Goal: Participate in discussion: Engage in conversation with other users on a specific topic

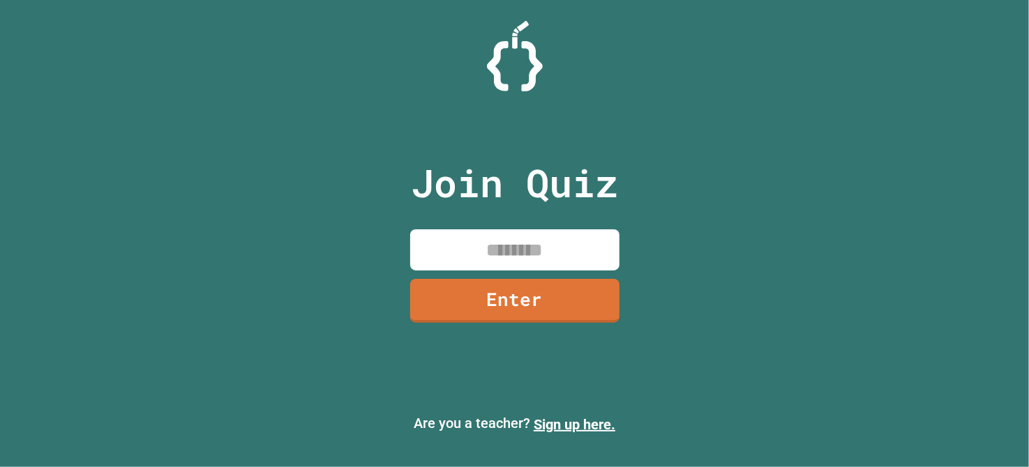
click at [441, 244] on input at bounding box center [514, 249] width 209 height 41
type input "********"
click at [457, 296] on link "Enter" at bounding box center [514, 300] width 211 height 45
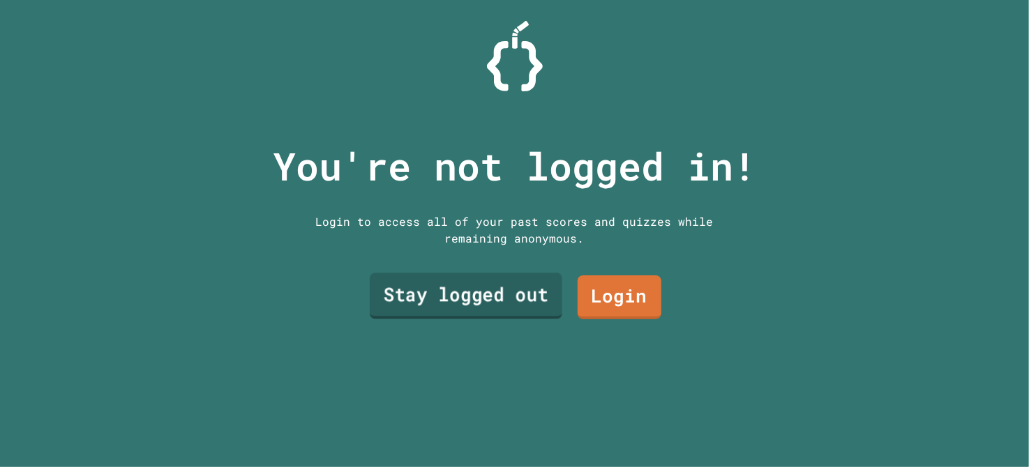
click at [457, 296] on link "Stay logged out" at bounding box center [465, 296] width 192 height 46
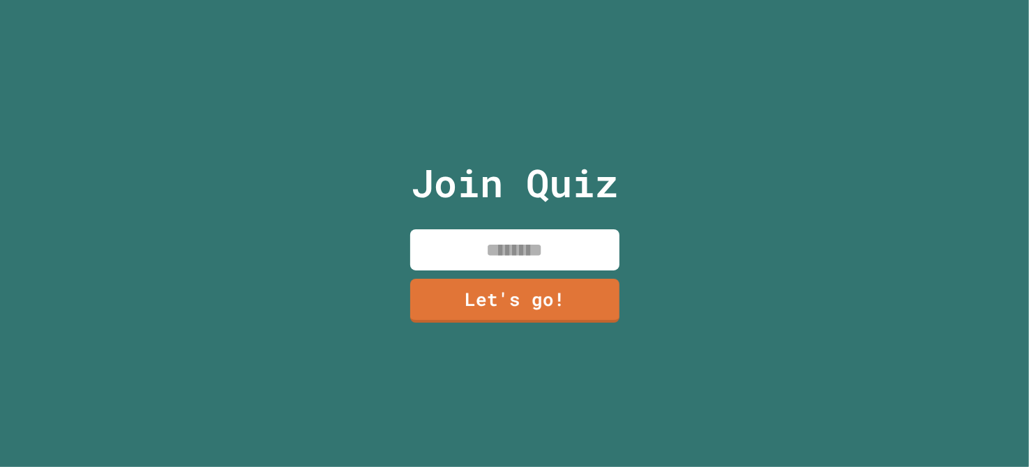
click at [462, 241] on input at bounding box center [514, 249] width 209 height 41
type input "*****"
click at [465, 301] on link "Let's go!" at bounding box center [514, 299] width 203 height 46
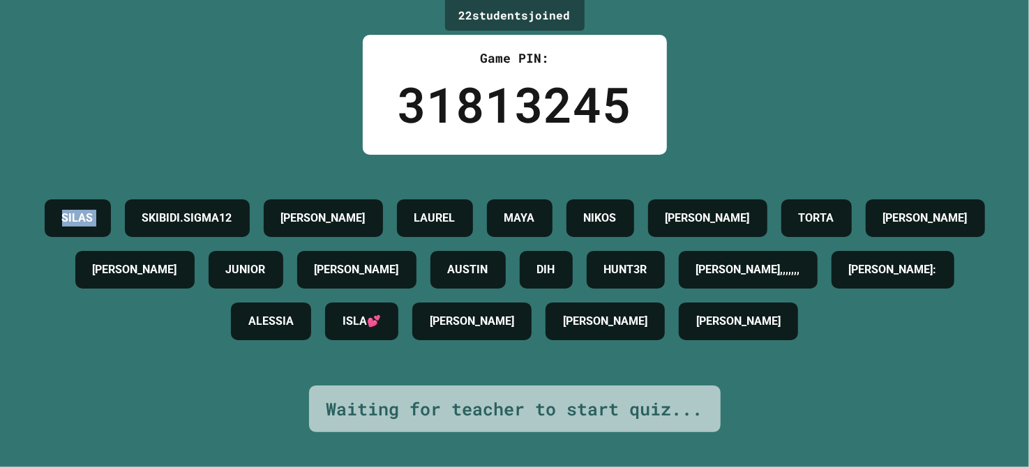
drag, startPoint x: 76, startPoint y: 190, endPoint x: 162, endPoint y: 197, distance: 86.1
click at [162, 197] on div "SILAS SKIBIDI.SIGMA12 [PERSON_NAME] [PERSON_NAME] TORTA [PERSON_NAME] [PERSON_N…" at bounding box center [514, 269] width 959 height 155
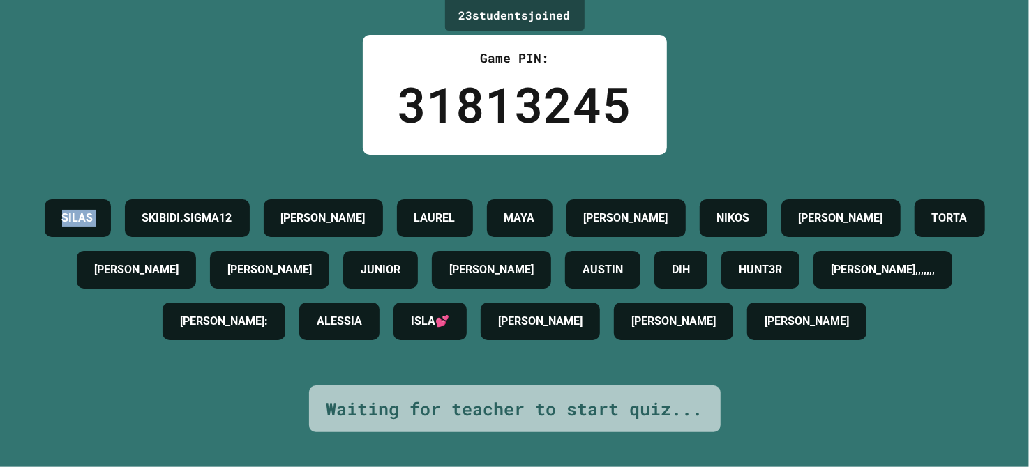
click at [60, 207] on div "SILAS SKIBIDI.SIGMA12 [PERSON_NAME] [PERSON_NAME] [PERSON_NAME] TORTA [PERSON_N…" at bounding box center [514, 269] width 959 height 155
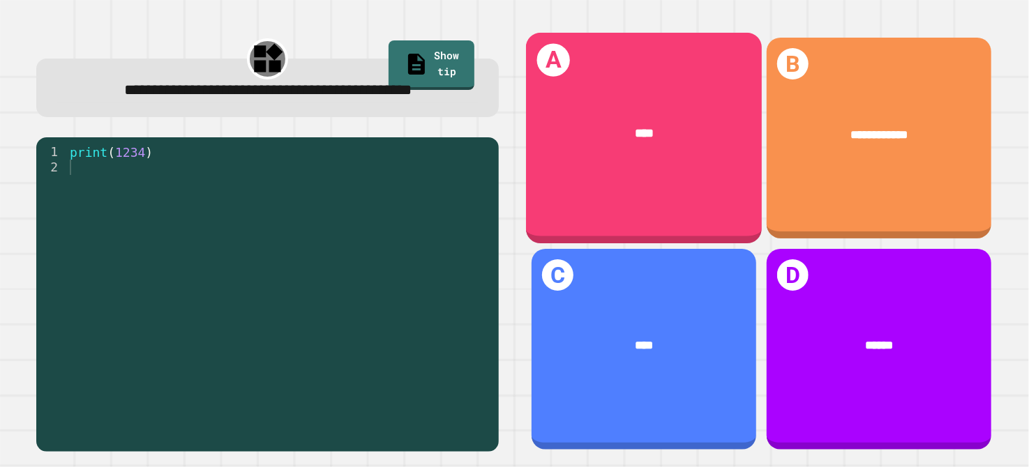
click at [653, 125] on div "****" at bounding box center [644, 134] width 185 height 19
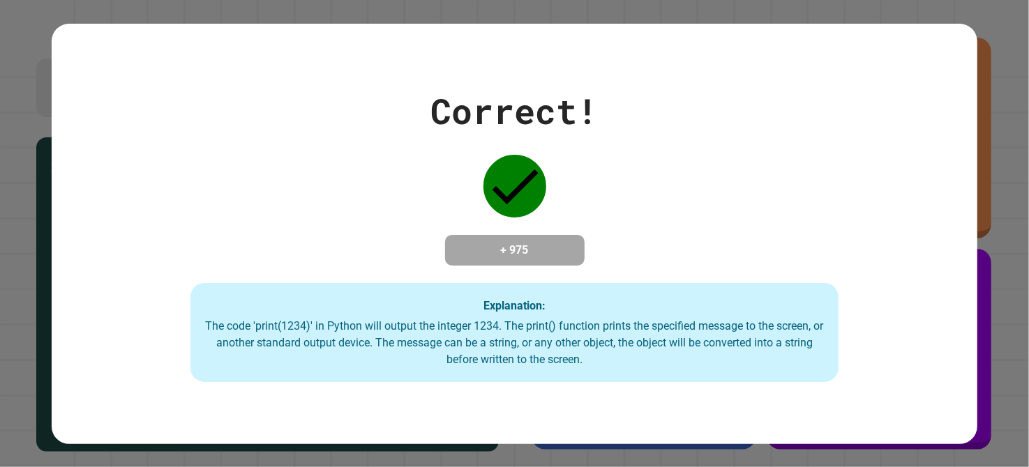
click at [385, 310] on div "Explanation: The code 'print(1234)' in Python will output the integer 1234. The…" at bounding box center [514, 332] width 648 height 99
click at [749, 8] on div "Correct! + 975 Explanation: The code 'print(1234)' in Python will output the in…" at bounding box center [514, 233] width 1029 height 467
click at [1008, 283] on div "Correct! + 975 Explanation: The code 'print(1234)' in Python will output the in…" at bounding box center [514, 233] width 1029 height 467
drag, startPoint x: 1008, startPoint y: 283, endPoint x: 658, endPoint y: 29, distance: 433.4
click at [658, 29] on div "Correct! + 975 Explanation: The code 'print(1234)' in Python will output the in…" at bounding box center [515, 234] width 926 height 421
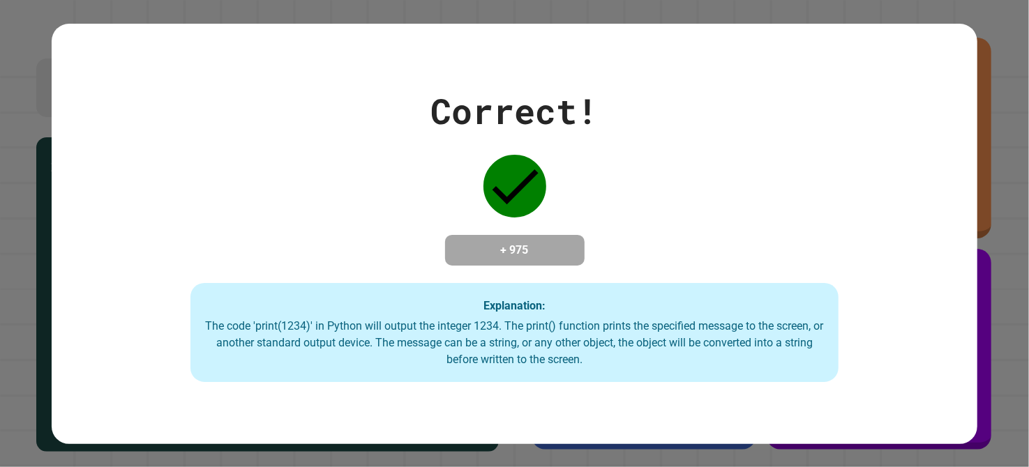
click at [613, 200] on div "Correct! + 975 Explanation: The code 'print(1234)' in Python will output the in…" at bounding box center [515, 233] width 926 height 297
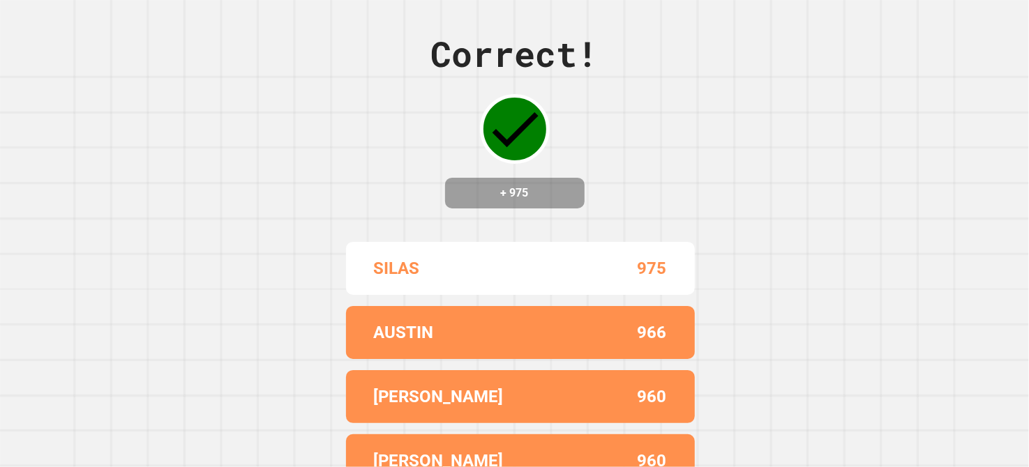
drag, startPoint x: 613, startPoint y: 200, endPoint x: 440, endPoint y: 177, distance: 174.5
click at [440, 177] on div "Correct! + 975" at bounding box center [514, 118] width 167 height 181
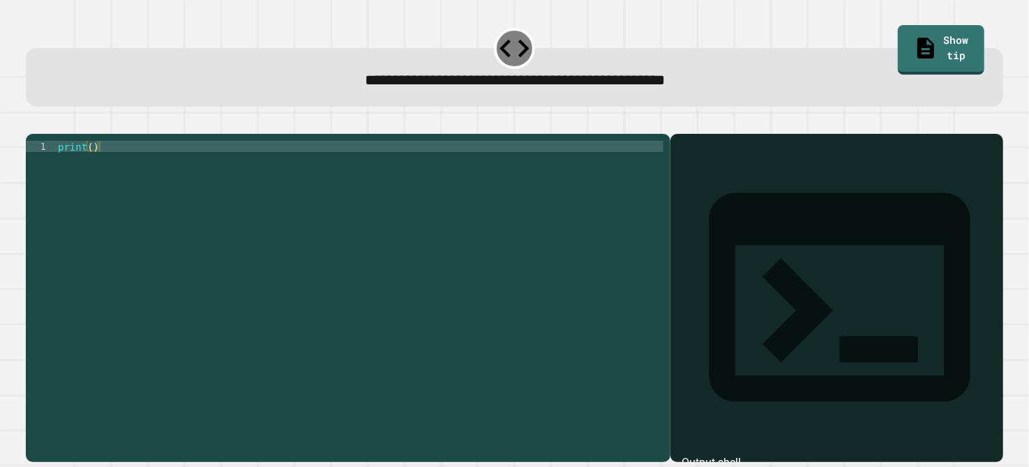
click at [91, 163] on div "print ( )" at bounding box center [359, 280] width 608 height 279
type textarea "**********"
click at [33, 123] on icon "button" at bounding box center [33, 123] width 0 height 0
click at [91, 162] on div "print ( )" at bounding box center [359, 280] width 608 height 279
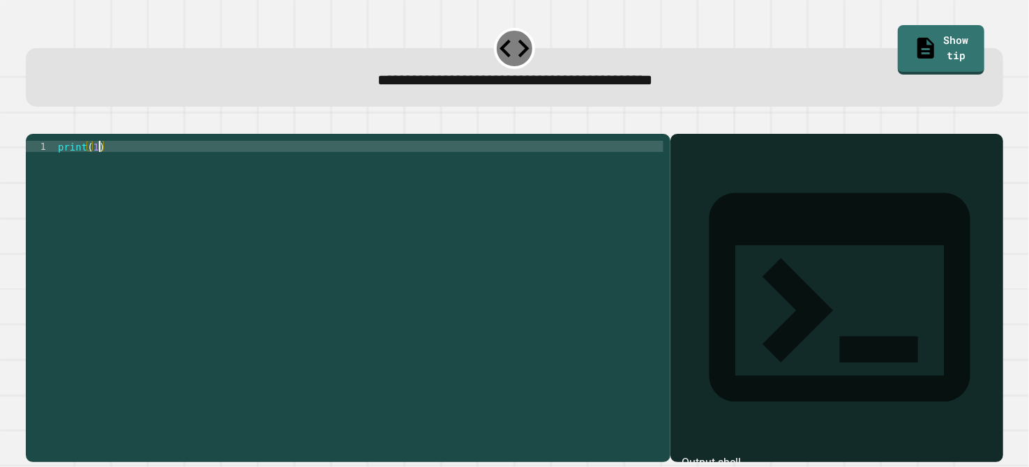
scroll to position [0, 4]
type textarea "**********"
click at [33, 123] on icon "button" at bounding box center [33, 123] width 0 height 0
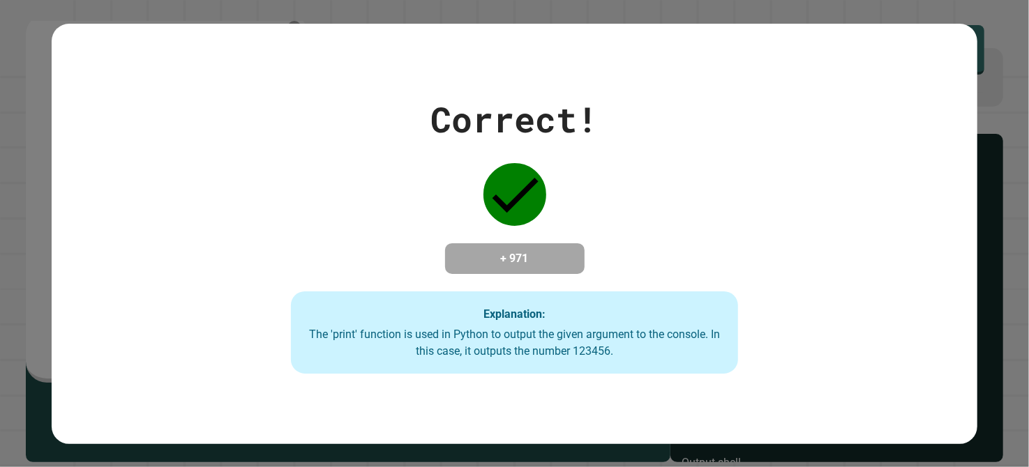
click at [52, 128] on div "Correct! + 971 Explanation: The 'print' function is used in Python to output th…" at bounding box center [515, 233] width 926 height 280
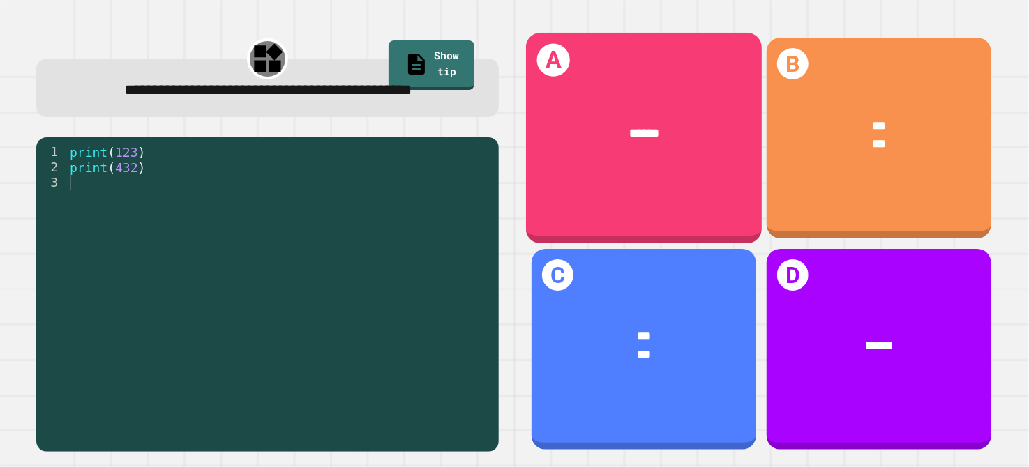
click at [610, 162] on div "******" at bounding box center [644, 134] width 236 height 69
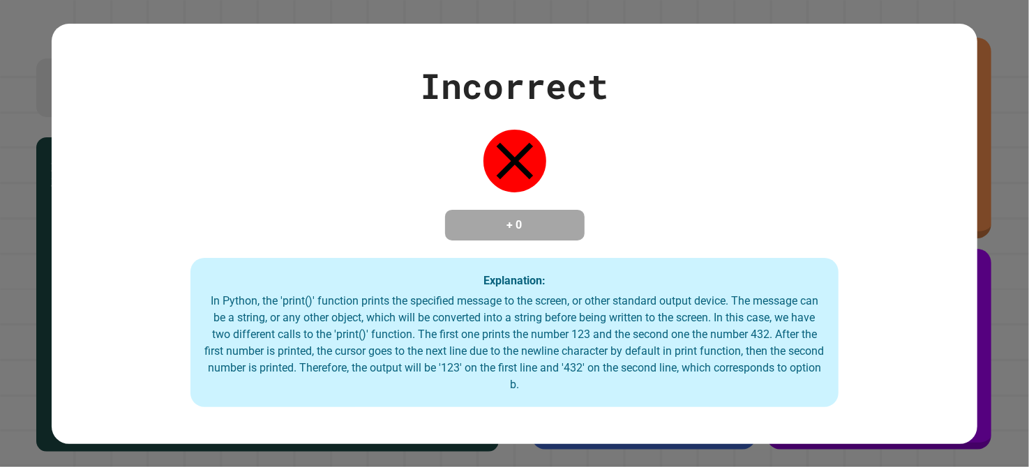
click at [610, 162] on div "Incorrect + 0 Explanation: In Python, the 'print()' function prints the specifi…" at bounding box center [515, 233] width 926 height 347
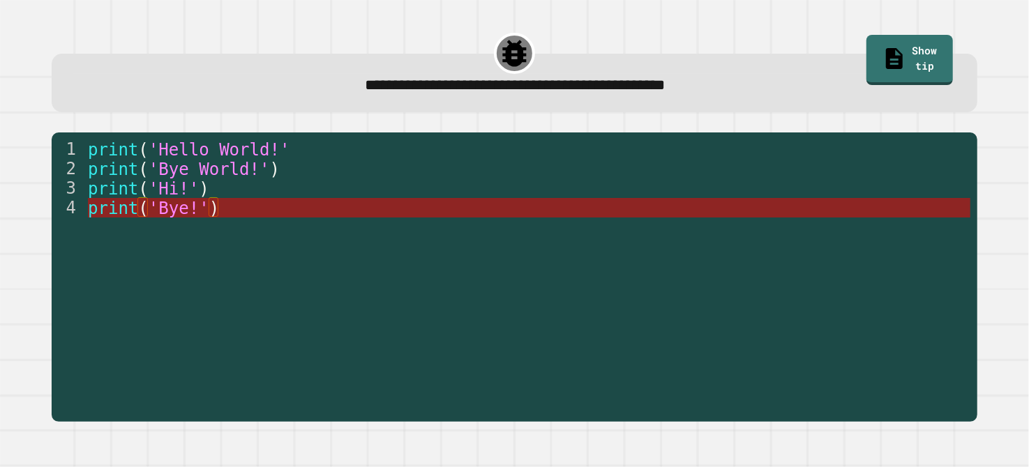
click at [201, 211] on span "'Bye!'" at bounding box center [179, 209] width 61 height 20
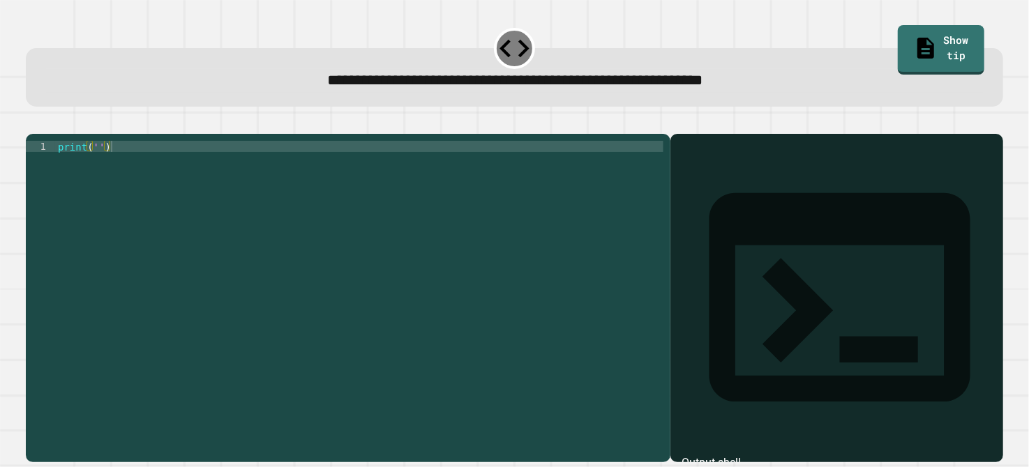
click at [97, 165] on div "print ( '' )" at bounding box center [359, 280] width 608 height 279
click at [33, 123] on icon "button" at bounding box center [33, 123] width 0 height 0
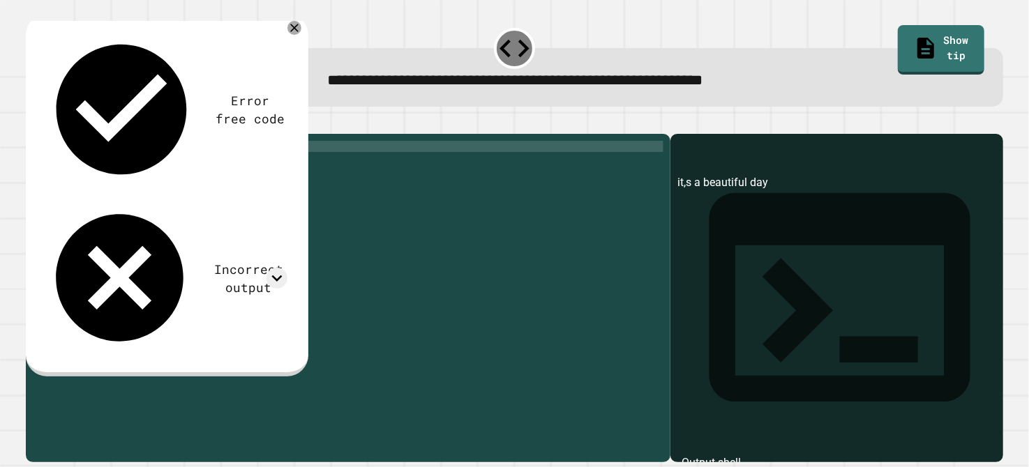
click at [115, 162] on div "print ( 'it,s a beautiful day' )" at bounding box center [359, 280] width 608 height 279
click at [33, 123] on button "button" at bounding box center [33, 123] width 0 height 0
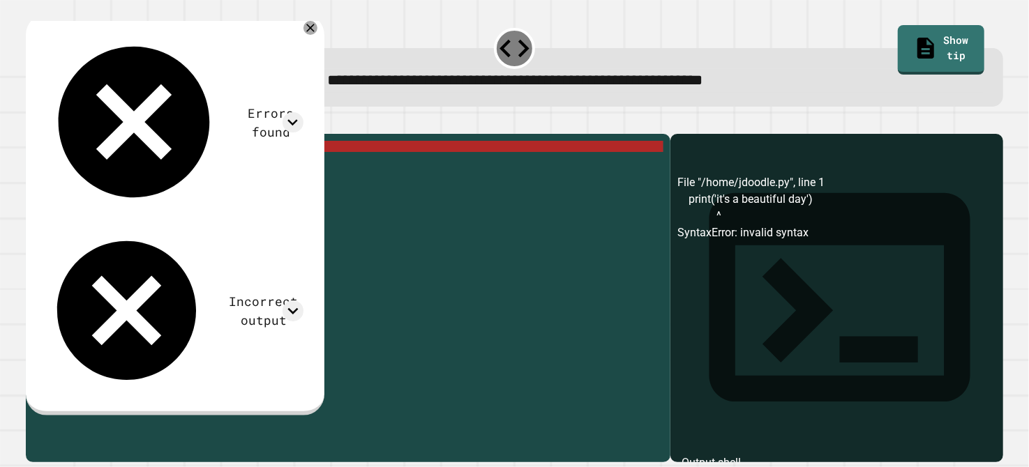
click at [114, 166] on div "print ( 'it' s a beautiful day ')" at bounding box center [359, 280] width 608 height 279
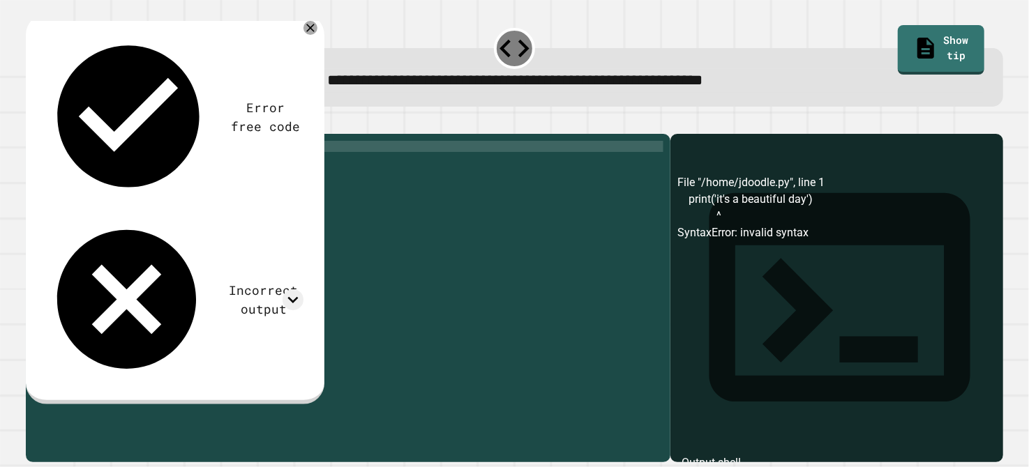
click at [33, 123] on button "button" at bounding box center [33, 123] width 0 height 0
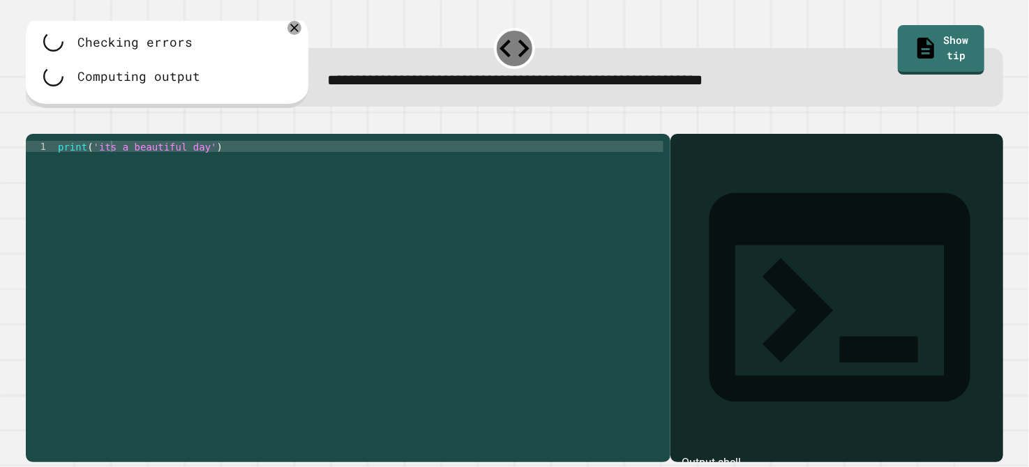
click at [56, 133] on div at bounding box center [514, 125] width 977 height 17
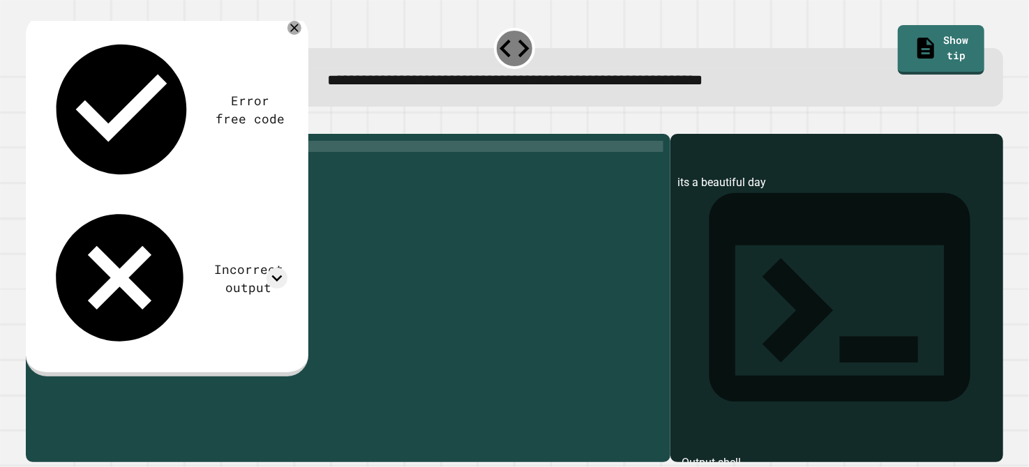
click at [109, 167] on div "print ( 'its a beautiful day' )" at bounding box center [359, 280] width 608 height 279
click at [99, 167] on div "print ( 'its a beautiful day' )" at bounding box center [359, 280] width 608 height 279
type textarea "**********"
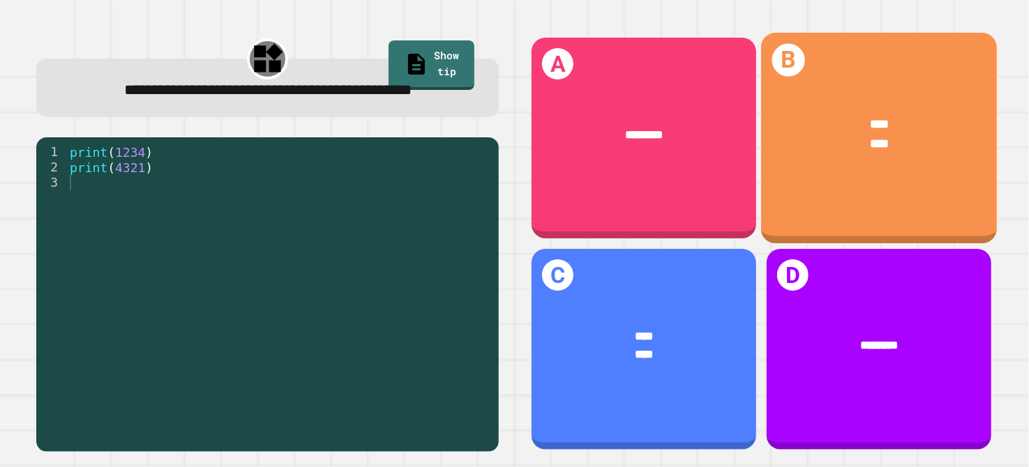
click at [806, 187] on div "B **** ****" at bounding box center [879, 138] width 236 height 211
